Goal: Task Accomplishment & Management: Use online tool/utility

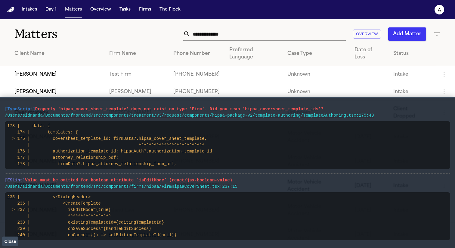
drag, startPoint x: 407, startPoint y: 111, endPoint x: -11, endPoint y: 107, distance: 417.9
click at [0, 107] on html "Intakes Day 1 Matters Overview Tasks Firms The Flock a Matters Overview Add Mat…" at bounding box center [227, 124] width 455 height 248
click at [339, 107] on pre "[TypeScript] Property 'hipaa_cover_sheet_template' does not exist on type 'Firm…" at bounding box center [228, 109] width 446 height 6
drag, startPoint x: 333, startPoint y: 109, endPoint x: 6, endPoint y: 110, distance: 327.5
click at [6, 110] on pre "[TypeScript] Property 'hipaa_cover_sheet_template' does not exist on type 'Firm…" at bounding box center [228, 109] width 446 height 6
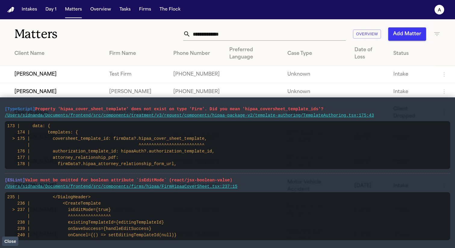
drag, startPoint x: 236, startPoint y: 182, endPoint x: 0, endPoint y: 177, distance: 236.7
click at [0, 177] on html "Intakes Day 1 Matters Overview Tasks Firms The Flock a Matters Overview Add Mat…" at bounding box center [227, 124] width 455 height 248
click at [2, 178] on main "[TypeScript] Property 'hipaa_cover_sheet_template' does not exist on type 'Firm…" at bounding box center [227, 172] width 455 height 151
drag, startPoint x: 6, startPoint y: 179, endPoint x: 237, endPoint y: 183, distance: 230.9
click at [237, 183] on main "[TypeScript] Property 'hipaa_cover_sheet_template' does not exist on type 'Firm…" at bounding box center [227, 172] width 455 height 151
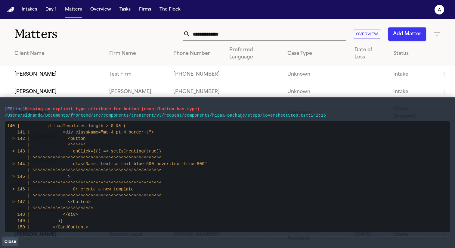
drag, startPoint x: 211, startPoint y: 111, endPoint x: 5, endPoint y: 106, distance: 206.0
click at [5, 106] on pre "[ESLint] Missing an explicit type attribute for button (react/button-has-type)" at bounding box center [228, 109] width 446 height 6
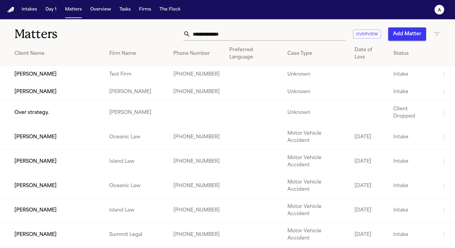
click at [62, 83] on td "[PERSON_NAME]" at bounding box center [52, 91] width 104 height 17
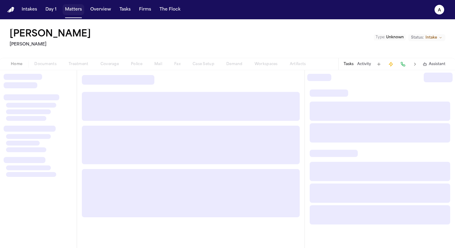
click at [74, 9] on button "Matters" at bounding box center [74, 9] width 22 height 11
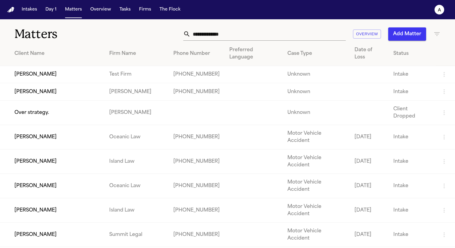
click at [62, 66] on td "[PERSON_NAME]" at bounding box center [52, 74] width 104 height 17
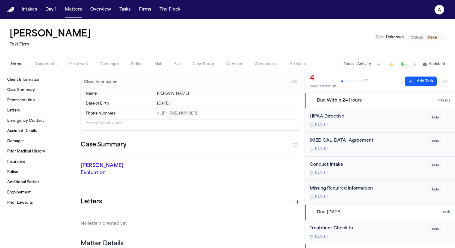
click at [83, 67] on span "Treatment" at bounding box center [79, 64] width 20 height 5
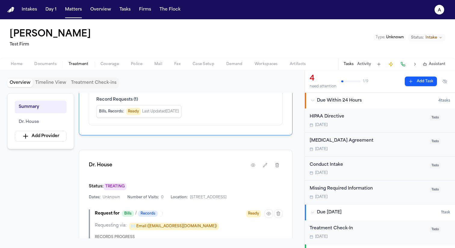
scroll to position [162, 0]
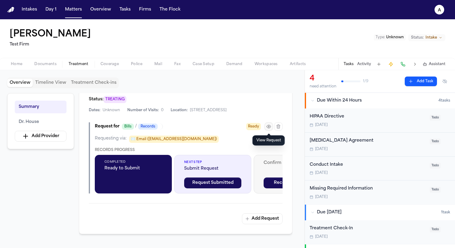
click at [271, 125] on icon "button" at bounding box center [268, 126] width 5 height 5
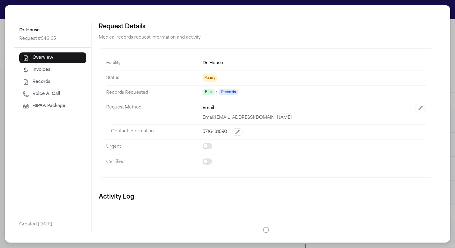
click at [48, 106] on span "HIPAA Package" at bounding box center [49, 106] width 33 height 6
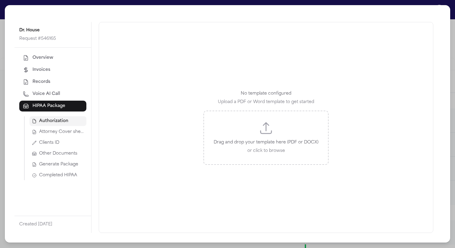
click at [72, 135] on button "Attorney Cover sheet" at bounding box center [58, 132] width 57 height 10
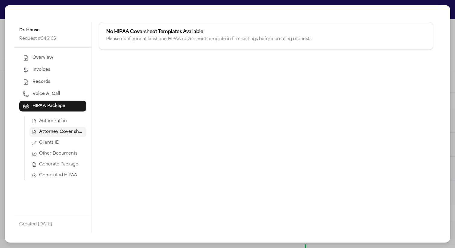
click at [306, 0] on div "Dr. House Request # 546165 Overview Invoices Records Voice AI Call HIPAA Packag…" at bounding box center [227, 124] width 455 height 248
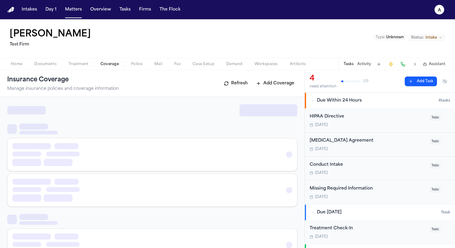
click at [115, 66] on span "Coverage" at bounding box center [110, 64] width 18 height 5
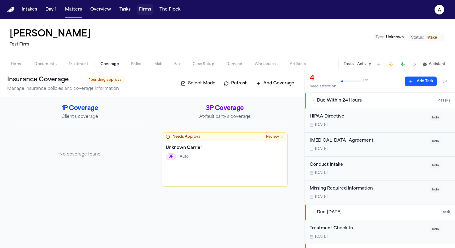
click at [146, 11] on button "Firms" at bounding box center [145, 9] width 17 height 11
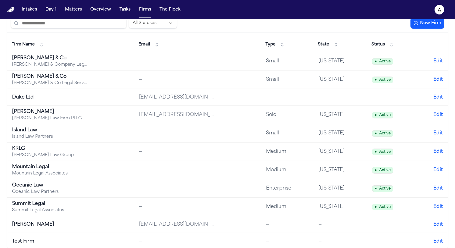
scroll to position [33, 0]
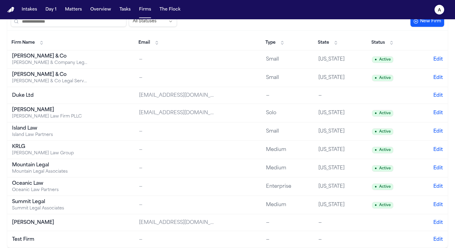
click at [52, 238] on div "Test Firm" at bounding box center [49, 239] width 75 height 7
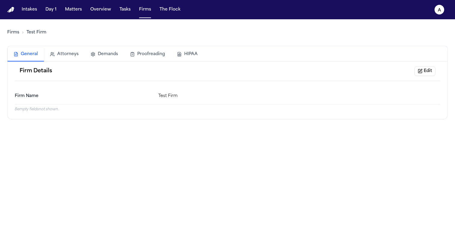
click at [202, 52] on button "HIPAA" at bounding box center [187, 54] width 33 height 13
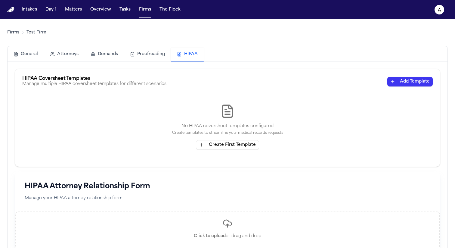
click at [243, 148] on button "Create First Template" at bounding box center [227, 145] width 63 height 10
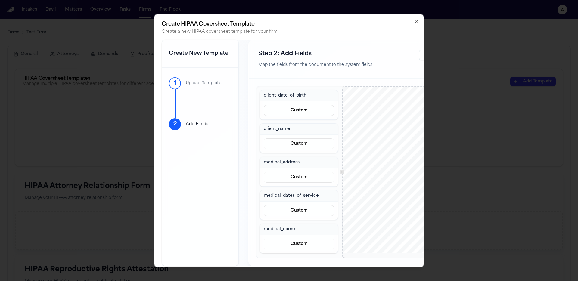
scroll to position [0, 84]
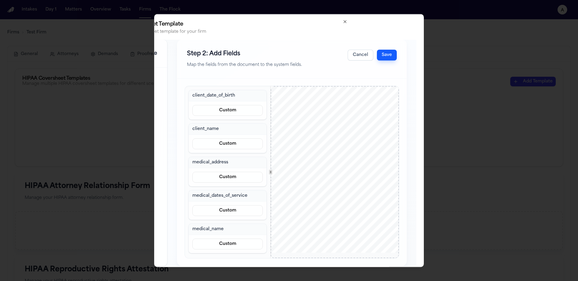
click at [384, 58] on button "Save" at bounding box center [387, 55] width 20 height 11
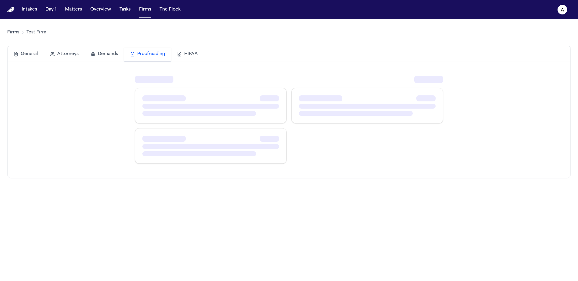
click at [154, 57] on button "Proofreading" at bounding box center [147, 55] width 47 height 14
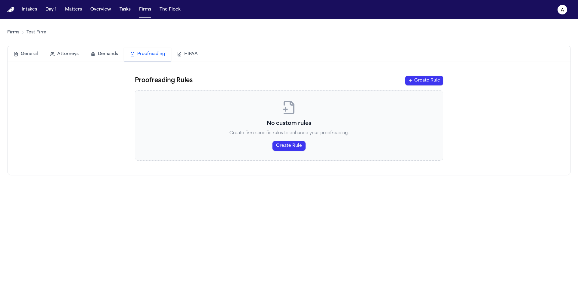
click at [202, 53] on button "HIPAA" at bounding box center [187, 54] width 33 height 13
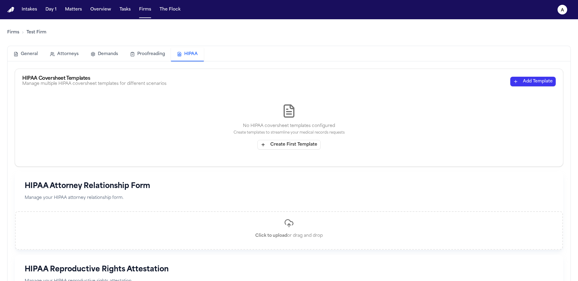
click at [532, 78] on button "Add Template" at bounding box center [532, 82] width 45 height 10
click at [275, 144] on button "Create First Template" at bounding box center [288, 145] width 63 height 10
click at [275, 147] on button "Create First Template" at bounding box center [288, 145] width 63 height 10
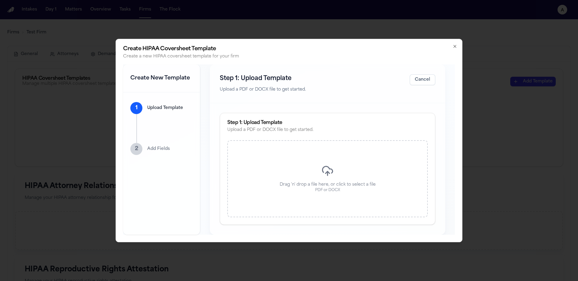
click at [327, 157] on div "Drag 'n' drop a file here, or click to select a file PDF or DOCX" at bounding box center [327, 178] width 201 height 77
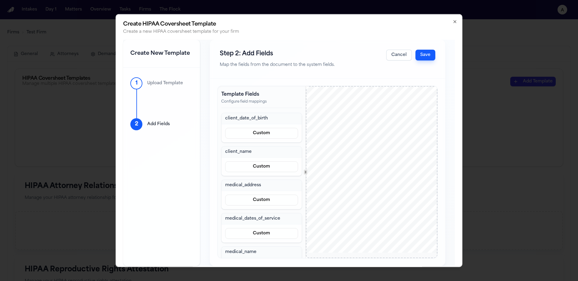
scroll to position [15, 0]
click at [423, 55] on button "Save" at bounding box center [425, 55] width 20 height 11
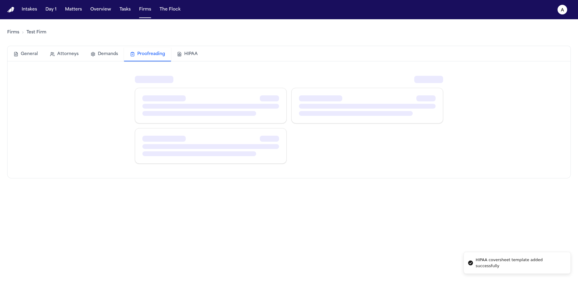
click at [148, 57] on button "Proofreading" at bounding box center [147, 55] width 47 height 14
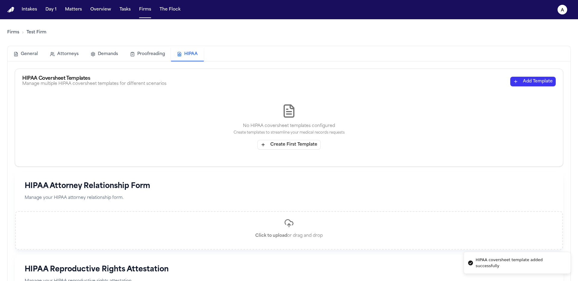
click at [188, 52] on button "HIPAA" at bounding box center [187, 55] width 33 height 14
click at [79, 17] on nav "Intakes Day 1 Matters Overview Tasks Firms The Flock a" at bounding box center [289, 9] width 578 height 19
click at [79, 12] on button "Matters" at bounding box center [74, 9] width 22 height 11
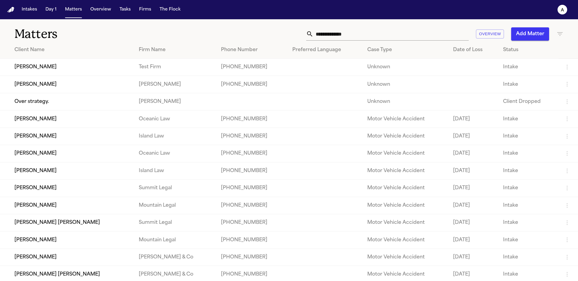
click at [79, 70] on td "[PERSON_NAME]" at bounding box center [67, 67] width 134 height 17
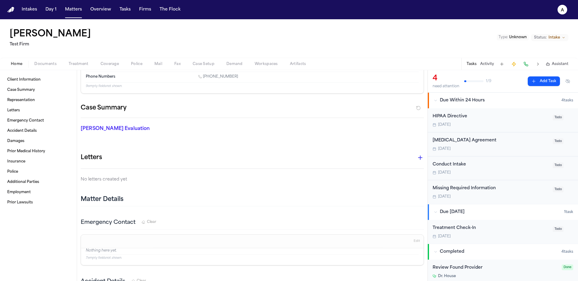
scroll to position [116, 0]
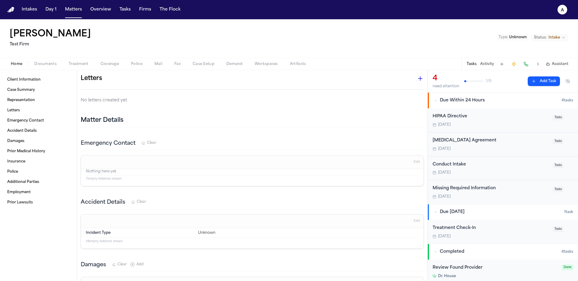
click at [117, 61] on button "Coverage" at bounding box center [110, 64] width 30 height 7
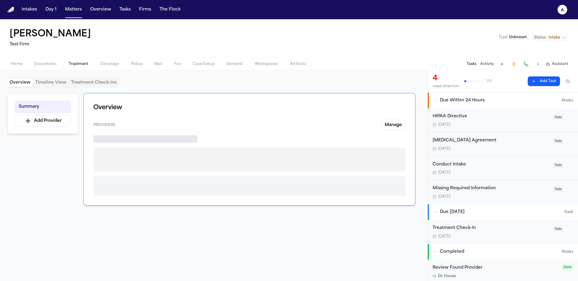
click at [90, 62] on button "Treatment" at bounding box center [79, 64] width 32 height 7
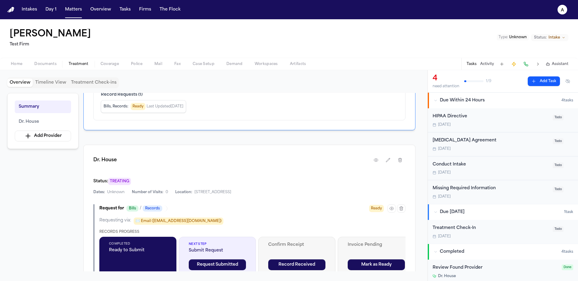
scroll to position [92, 0]
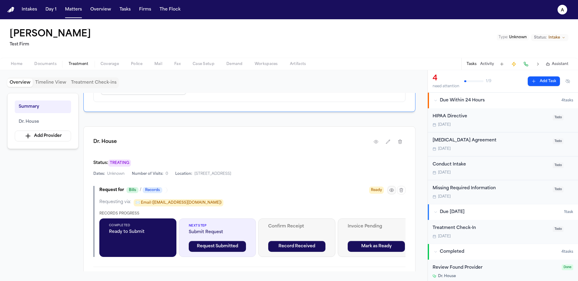
click at [390, 191] on icon "button" at bounding box center [391, 190] width 5 height 5
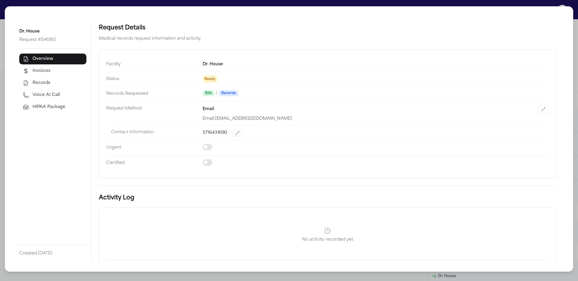
click at [63, 108] on span "HIPAA Package" at bounding box center [49, 107] width 33 height 6
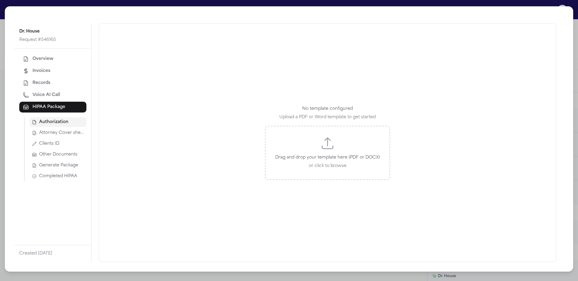
click at [77, 135] on span "Attorney Cover sheet" at bounding box center [61, 133] width 45 height 6
